Goal: Task Accomplishment & Management: Manage account settings

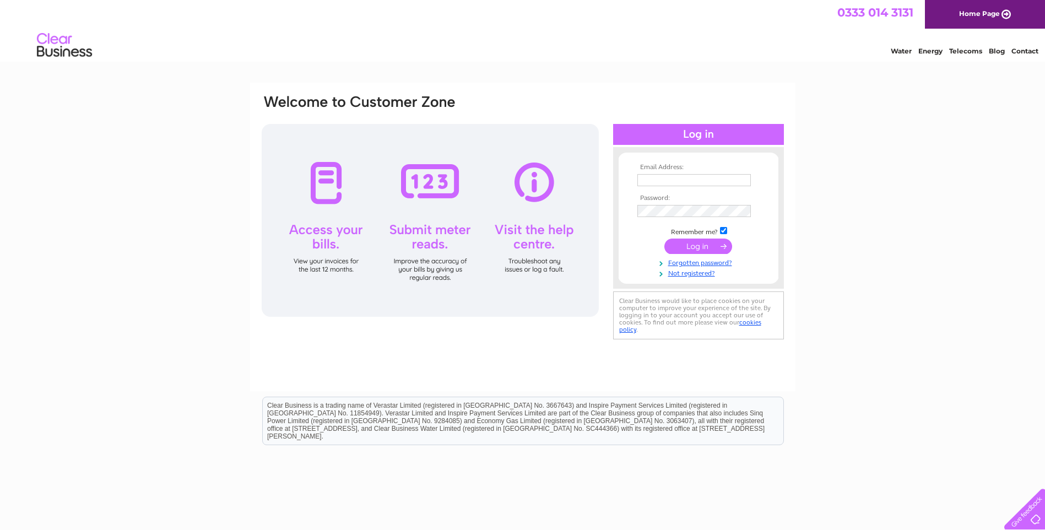
click at [704, 180] on input "text" at bounding box center [694, 180] width 114 height 12
type input "officeadmin@sonascollection.com"
click at [664, 240] on input "submit" at bounding box center [698, 247] width 68 height 15
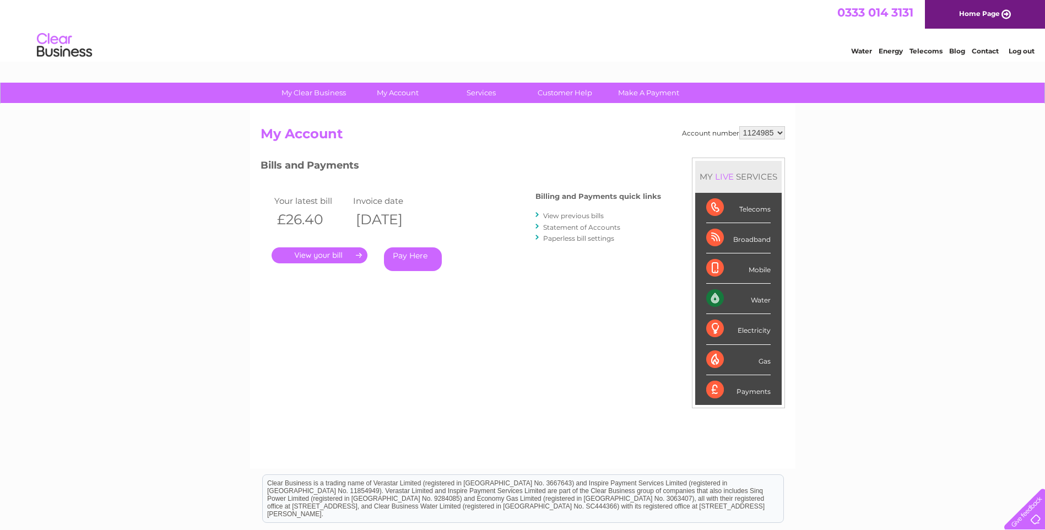
click at [342, 251] on link "." at bounding box center [320, 255] width 96 height 16
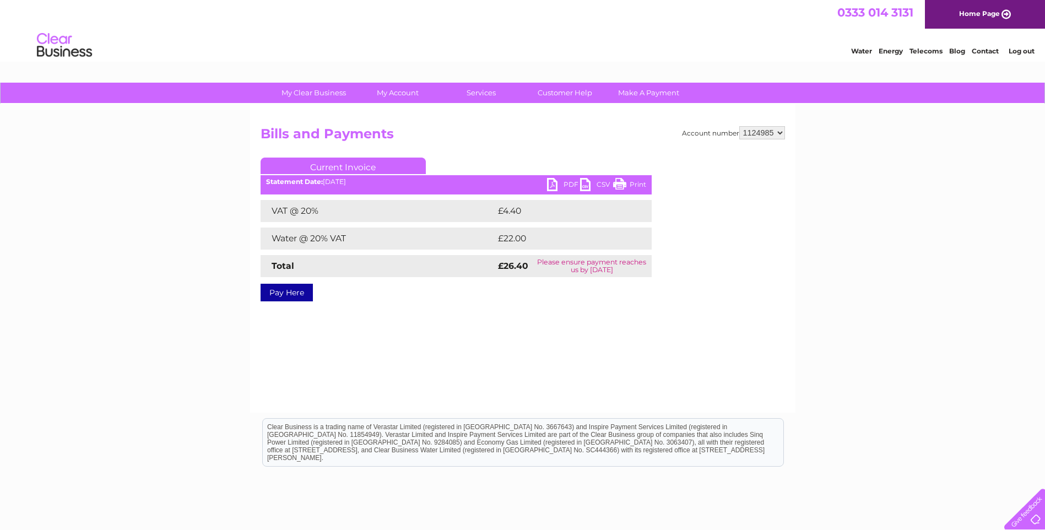
click at [566, 183] on link "PDF" at bounding box center [563, 186] width 33 height 16
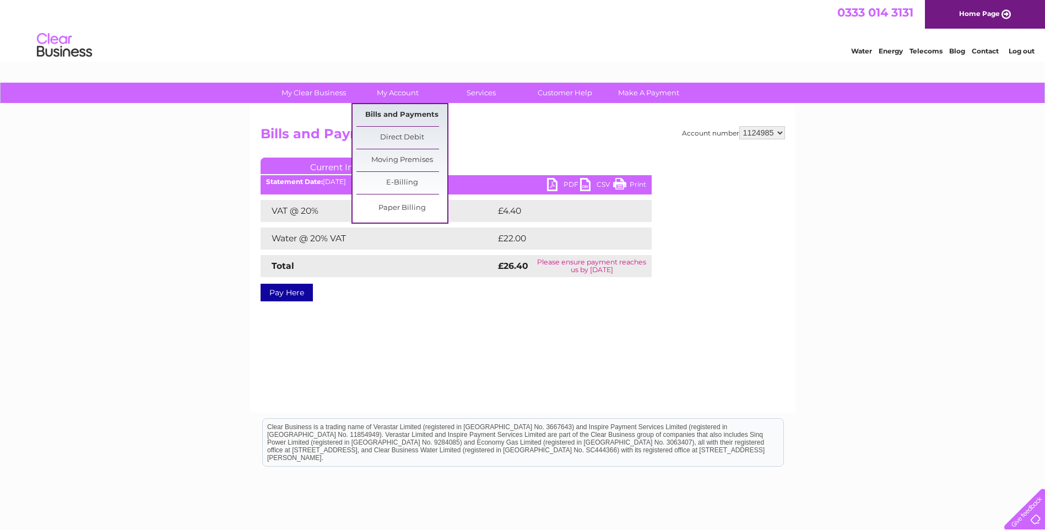
click at [401, 114] on link "Bills and Payments" at bounding box center [401, 115] width 91 height 22
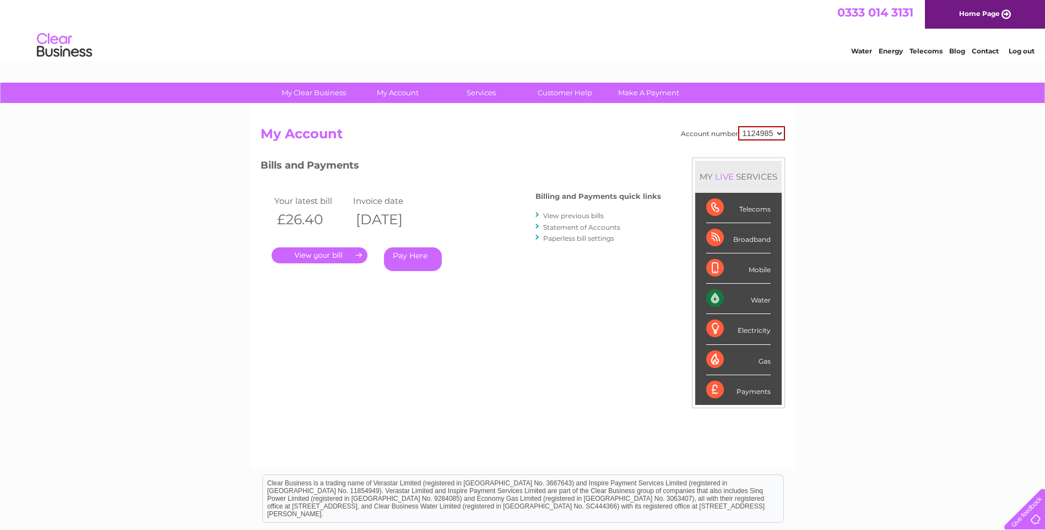
click at [574, 212] on link "View previous bills" at bounding box center [573, 216] width 61 height 8
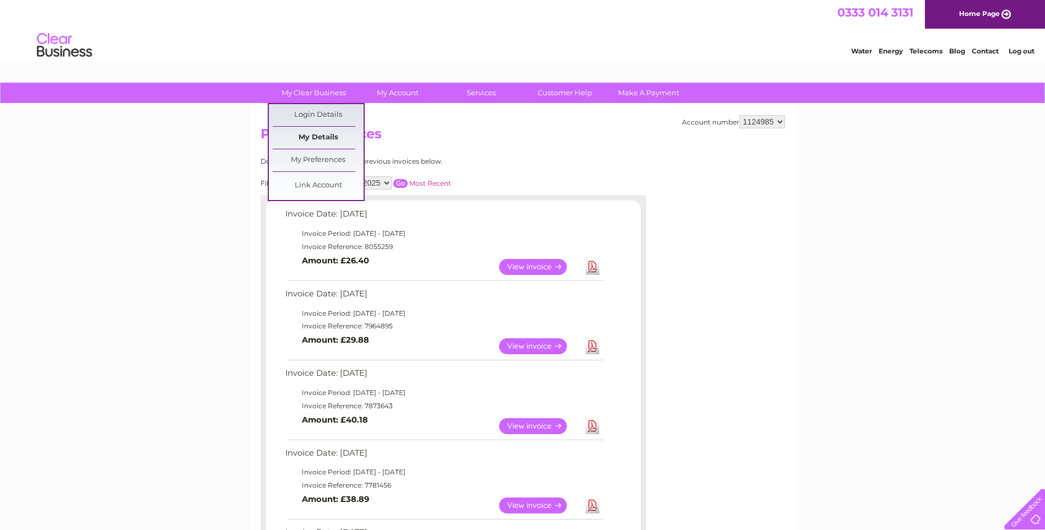
click at [326, 140] on link "My Details" at bounding box center [318, 138] width 91 height 22
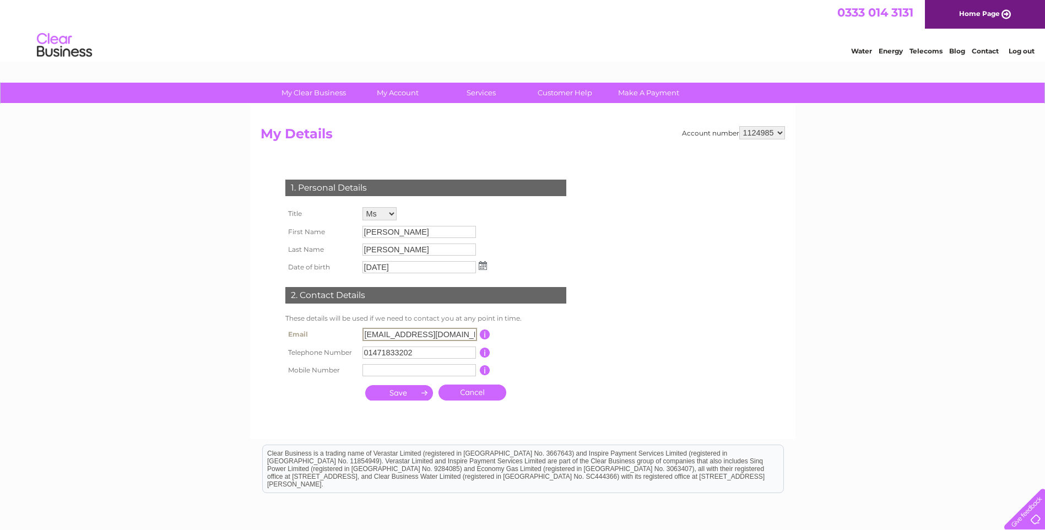
scroll to position [0, 10]
drag, startPoint x: 363, startPoint y: 331, endPoint x: 496, endPoint y: 338, distance: 134.1
click at [496, 338] on tr "Email [EMAIL_ADDRESS][DOMAIN_NAME] This should be a valid email address" at bounding box center [431, 334] width 296 height 19
type input "skeabost.finance@sonascollection.com"
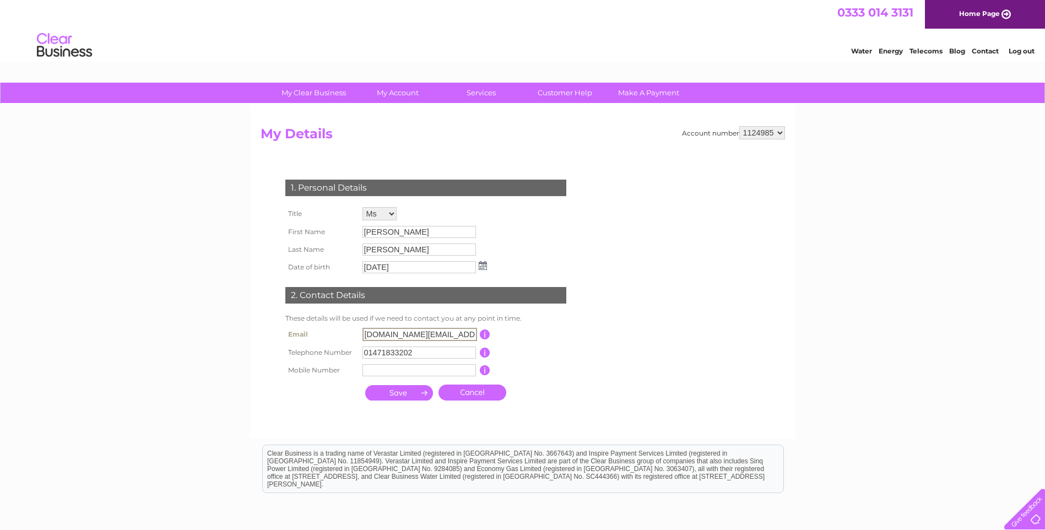
click at [547, 328] on td "This should be a valid email address" at bounding box center [534, 334] width 88 height 19
click at [444, 354] on input "01471833202" at bounding box center [420, 351] width 114 height 12
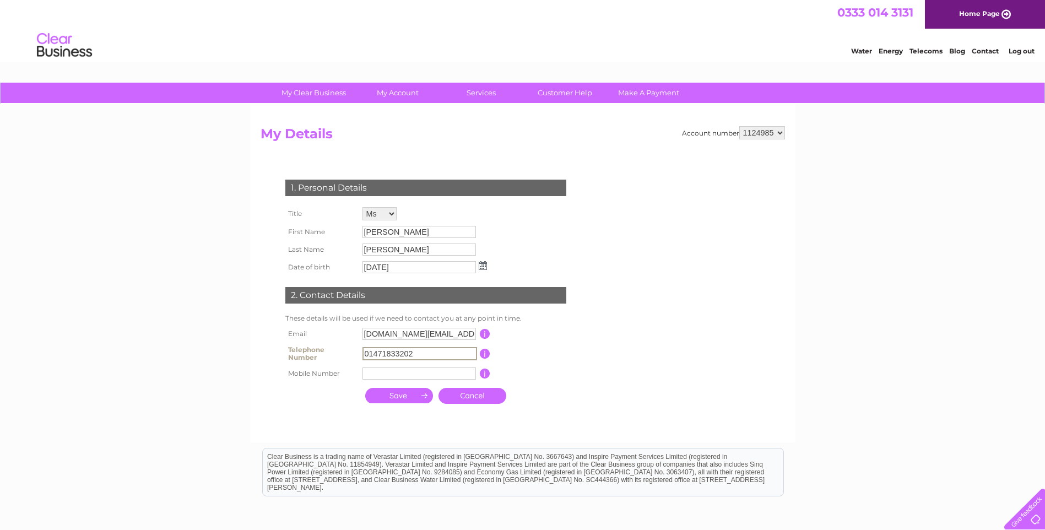
click at [388, 357] on input "01471833202" at bounding box center [420, 353] width 115 height 13
type input "01470532202"
click at [541, 338] on td "This should be a valid email address" at bounding box center [534, 334] width 88 height 18
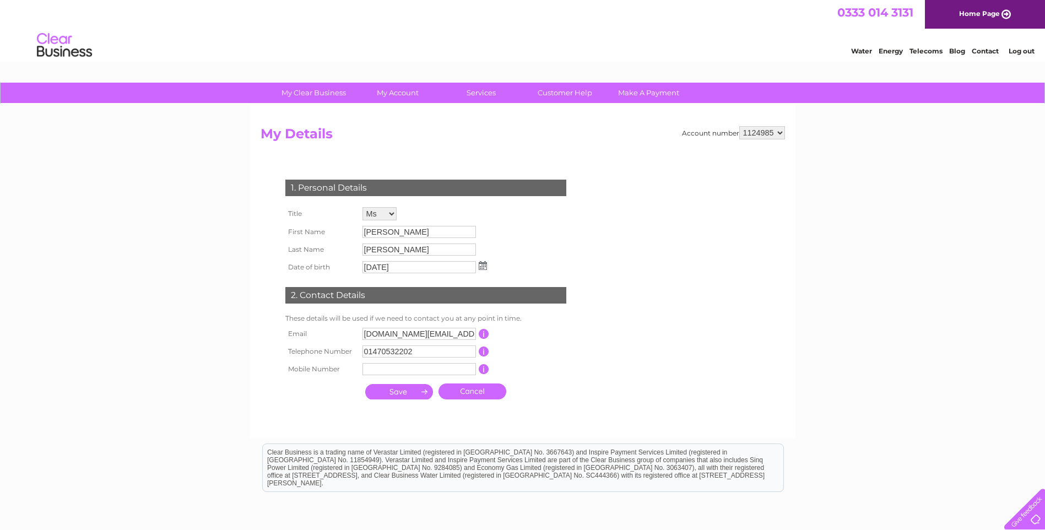
click at [414, 395] on input "submit" at bounding box center [399, 391] width 68 height 15
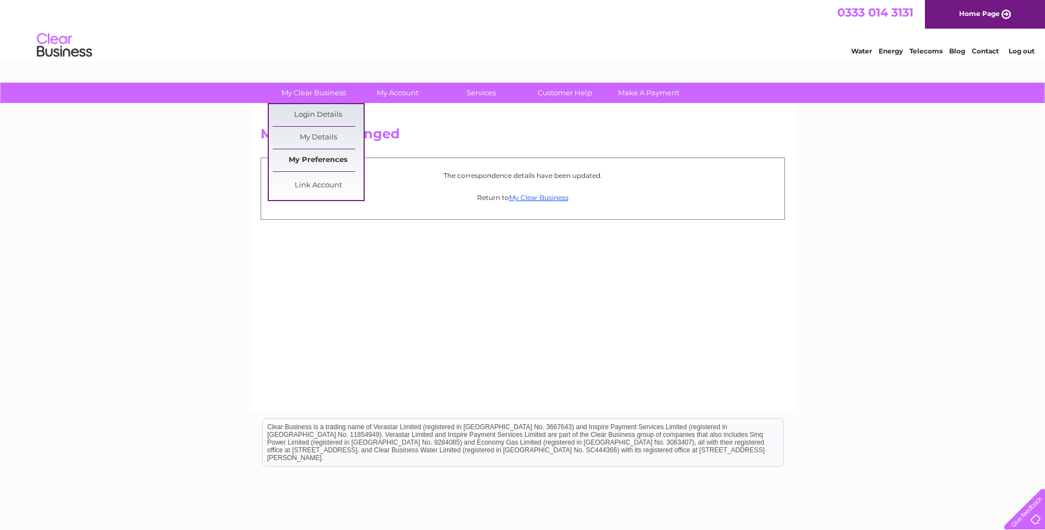
click at [333, 166] on link "My Preferences" at bounding box center [318, 160] width 91 height 22
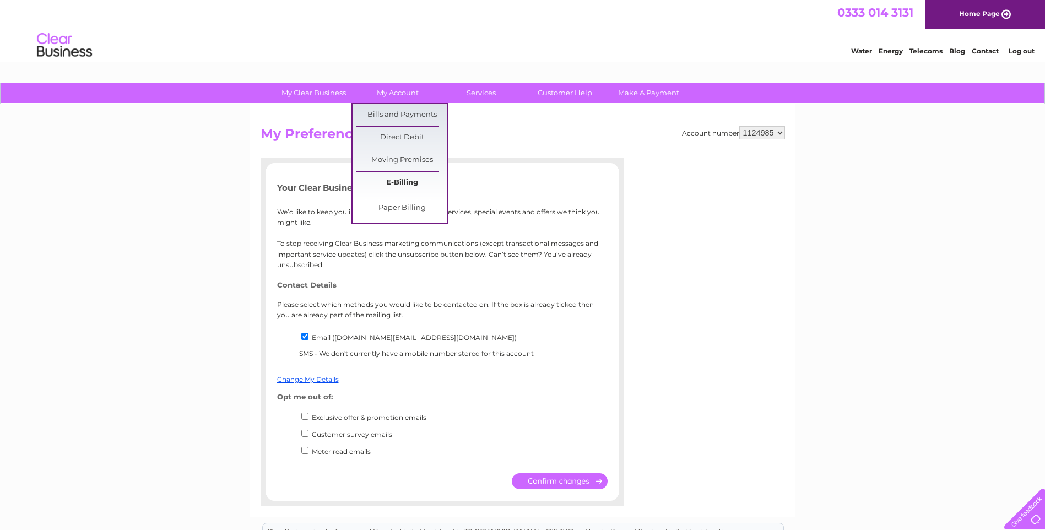
click at [401, 188] on link "E-Billing" at bounding box center [401, 183] width 91 height 22
